Goal: Communication & Community: Answer question/provide support

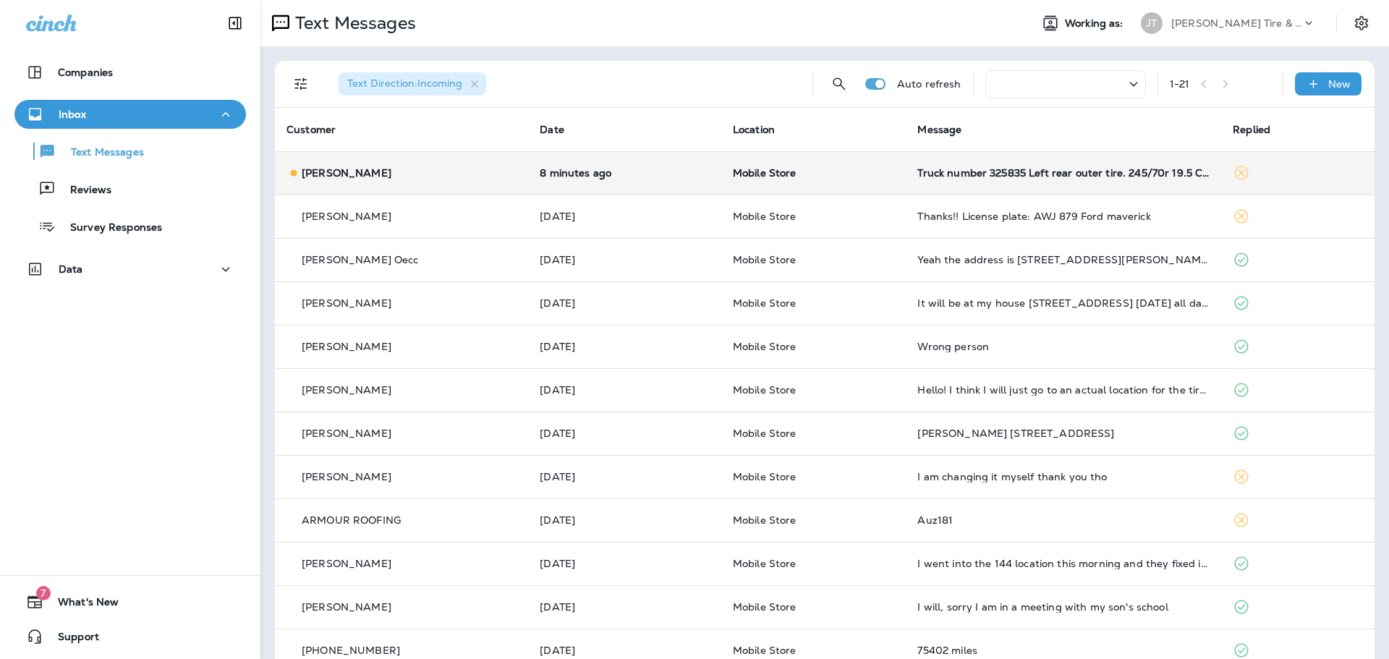
click at [569, 174] on p "8 minutes ago" at bounding box center [625, 173] width 170 height 12
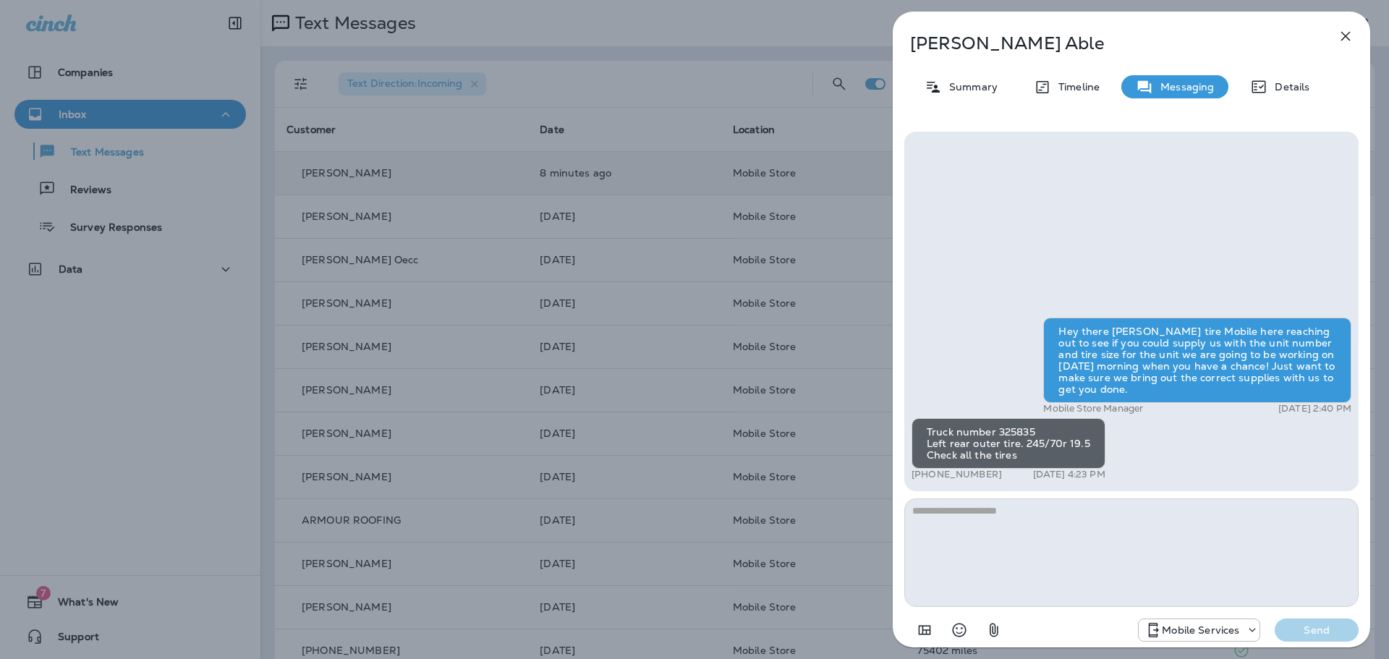
click at [1071, 552] on textarea at bounding box center [1131, 552] width 454 height 109
type textarea "*"
type textarea "**********"
click at [1308, 630] on p "Send" at bounding box center [1316, 630] width 61 height 13
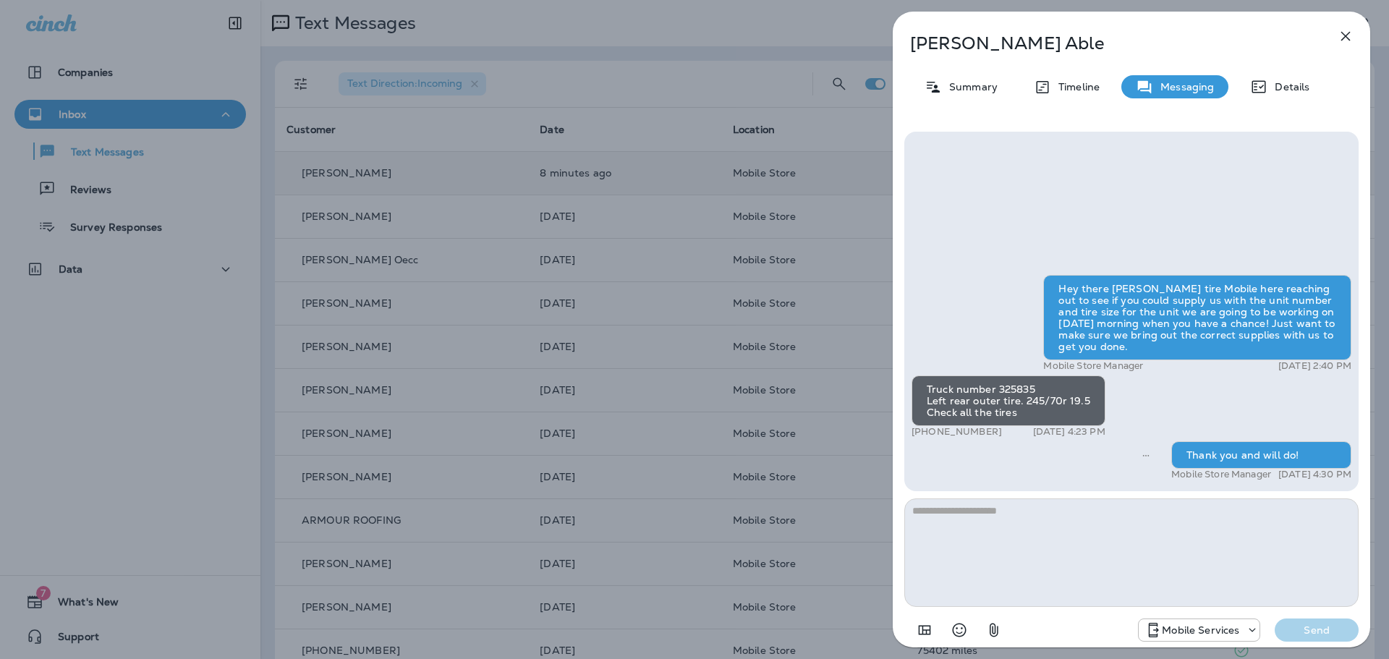
click at [1349, 34] on icon "button" at bounding box center [1345, 35] width 17 height 17
